Goal: Task Accomplishment & Management: Use online tool/utility

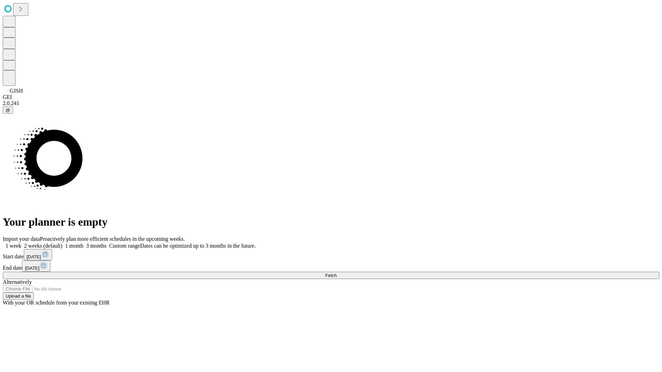
click at [337, 273] on span "Fetch" at bounding box center [330, 275] width 11 height 5
